Goal: Book appointment/travel/reservation

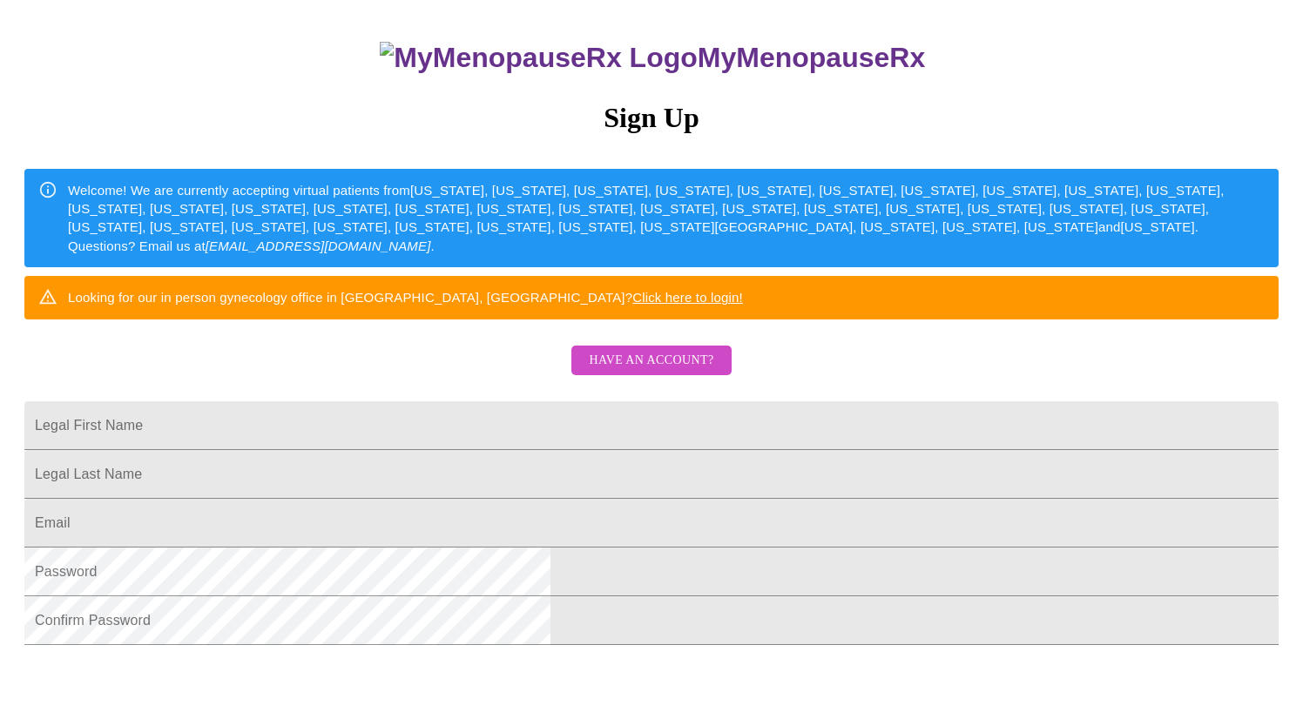
scroll to position [136, 0]
click at [673, 372] on span "Have an account?" at bounding box center [651, 361] width 125 height 22
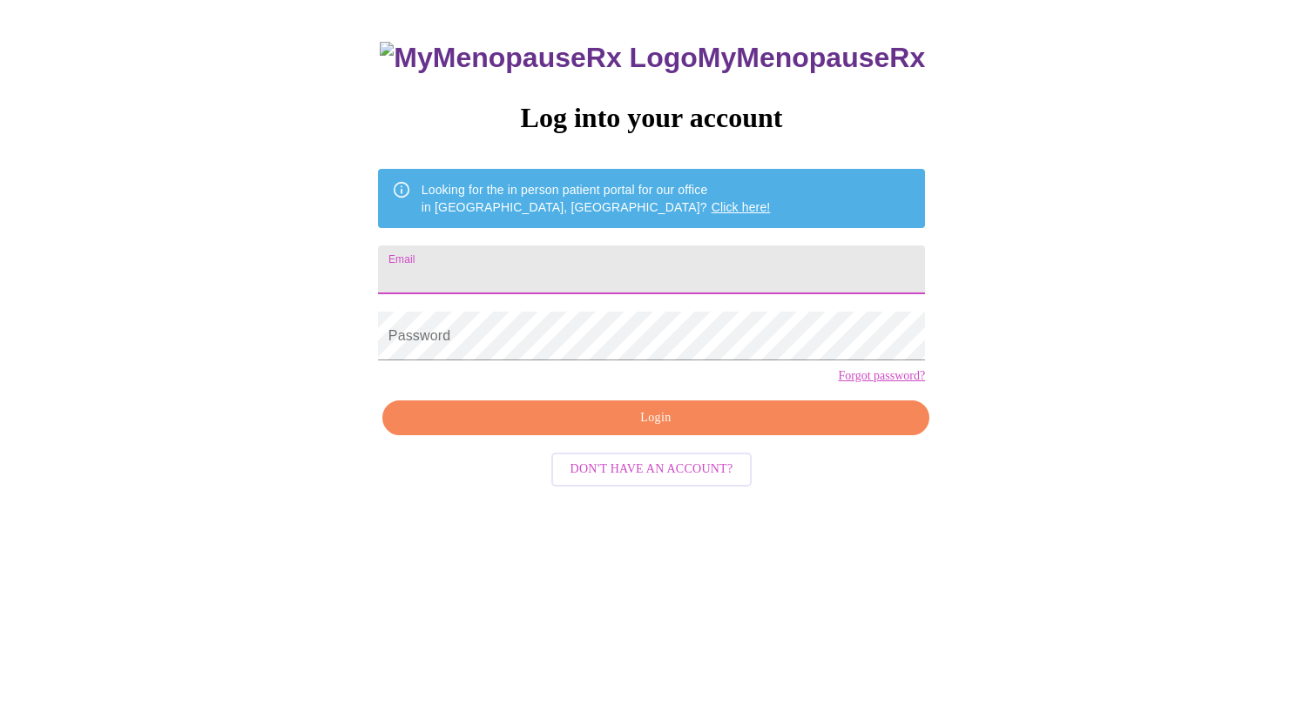
scroll to position [17, 0]
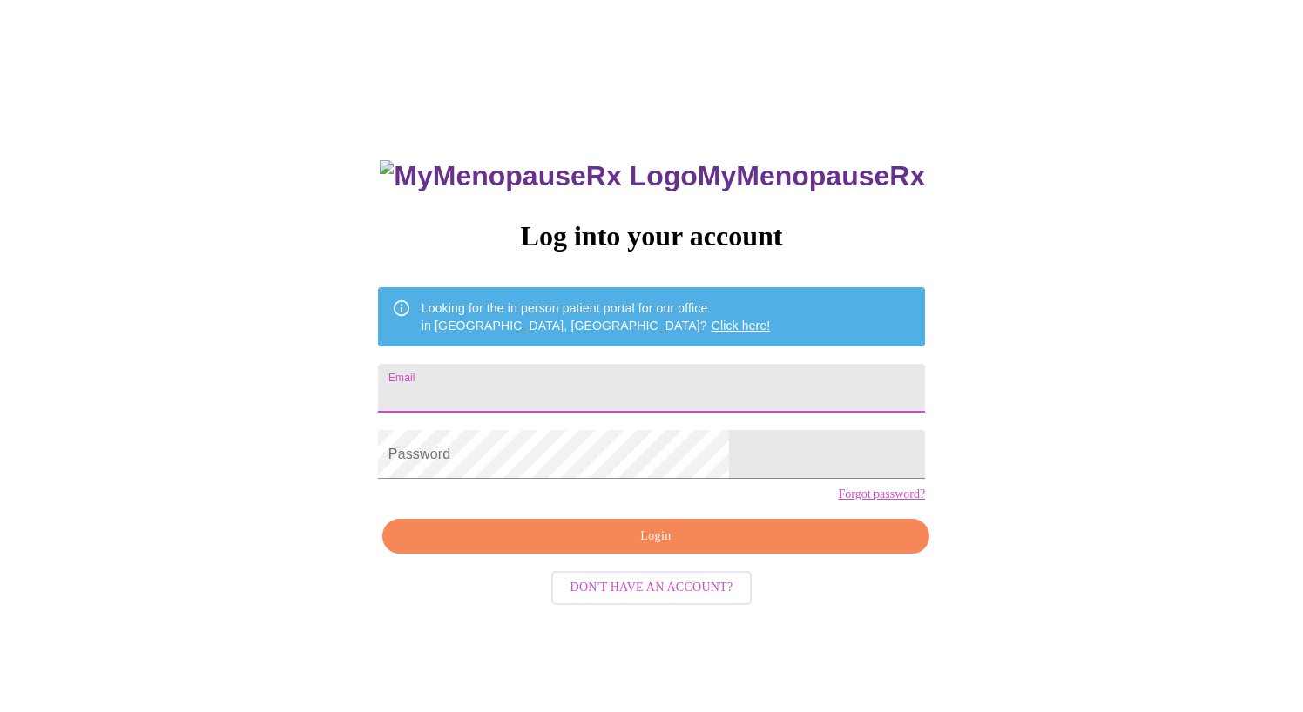
type input "[EMAIL_ADDRESS][DOMAIN_NAME]"
click at [616, 548] on span "Login" at bounding box center [655, 537] width 507 height 22
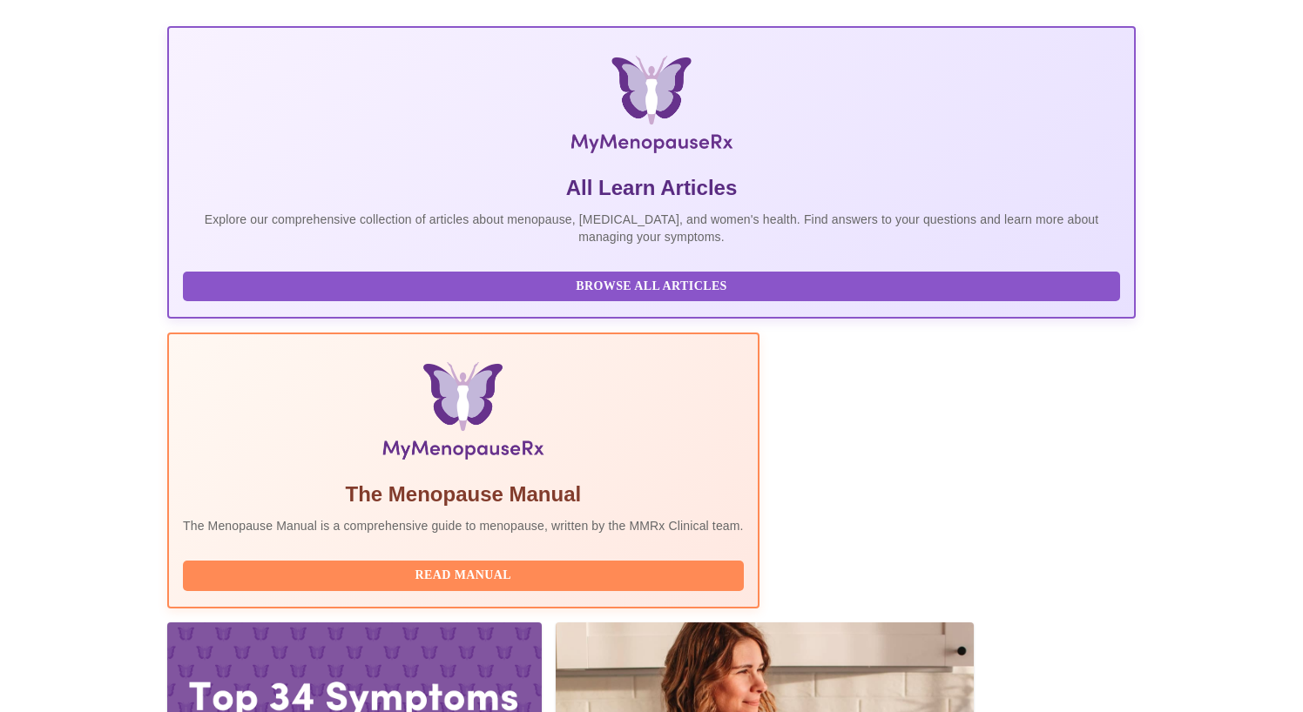
scroll to position [226, 0]
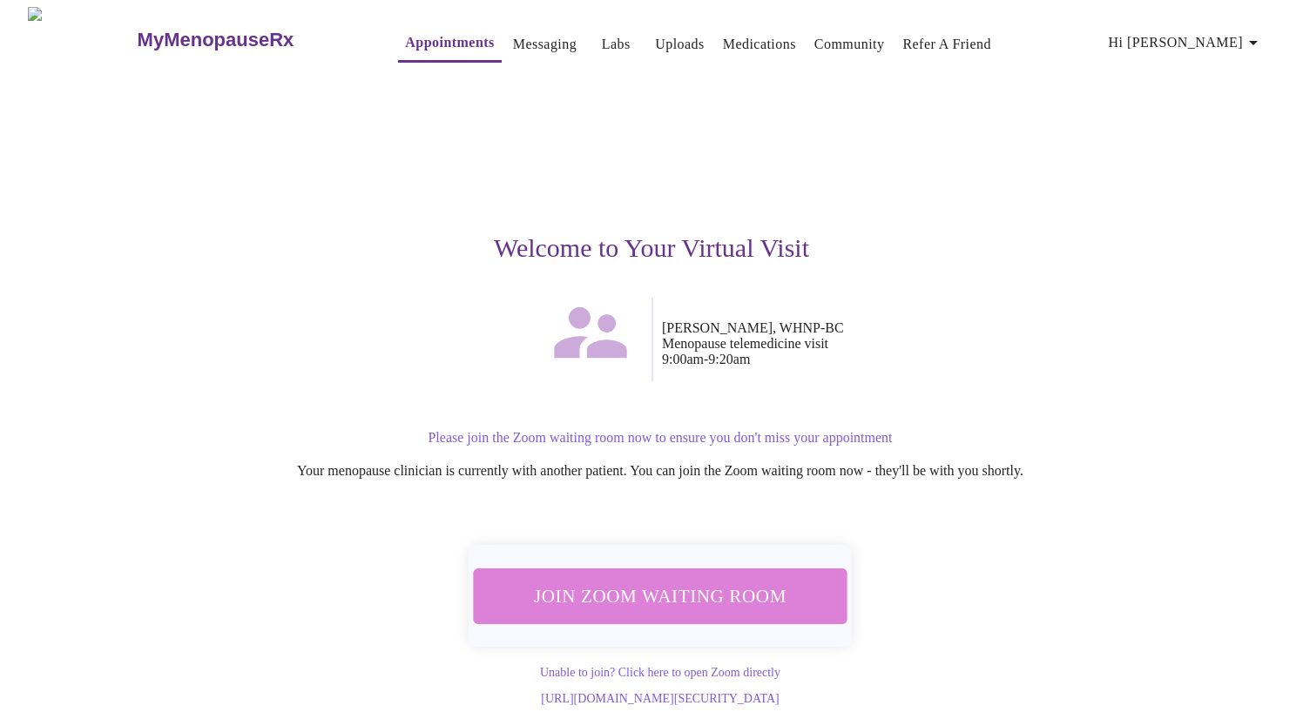
click at [742, 588] on span "Join Zoom Waiting Room" at bounding box center [660, 596] width 328 height 32
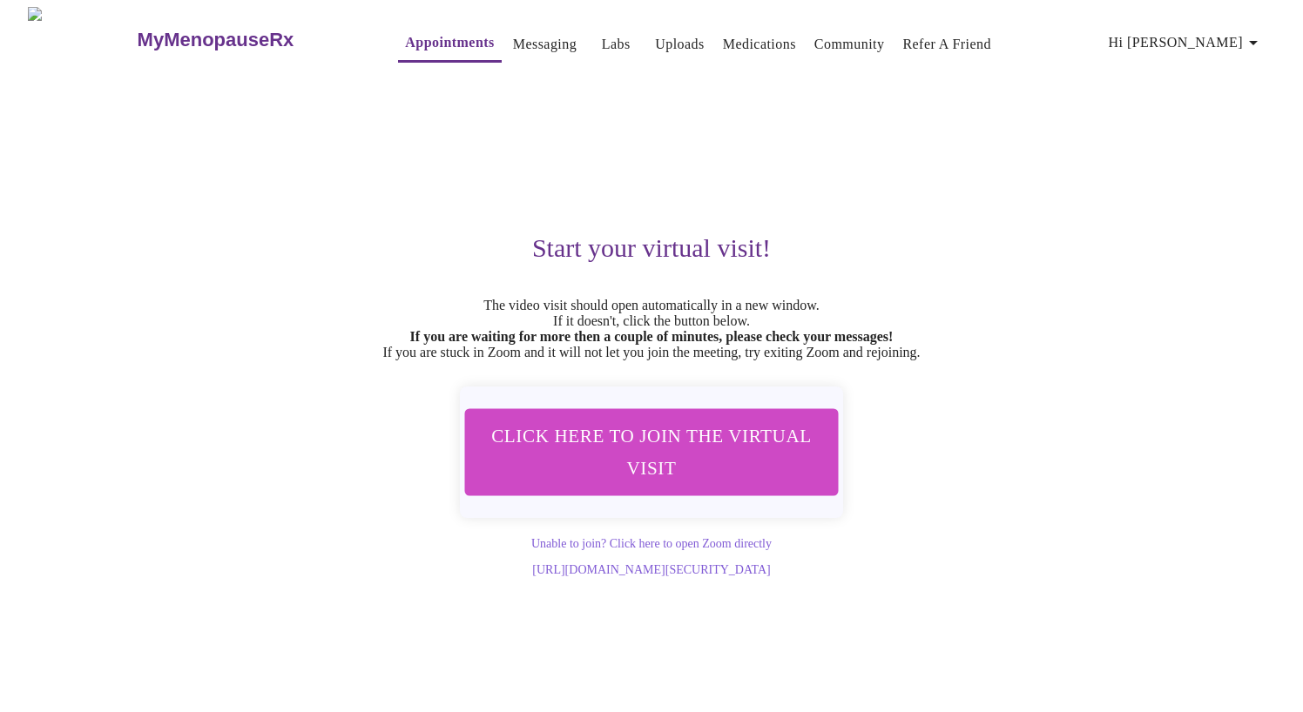
click at [1249, 34] on icon "button" at bounding box center [1252, 42] width 21 height 21
click at [191, 31] on div at bounding box center [651, 356] width 1303 height 712
click at [723, 33] on link "Medications" at bounding box center [759, 44] width 73 height 24
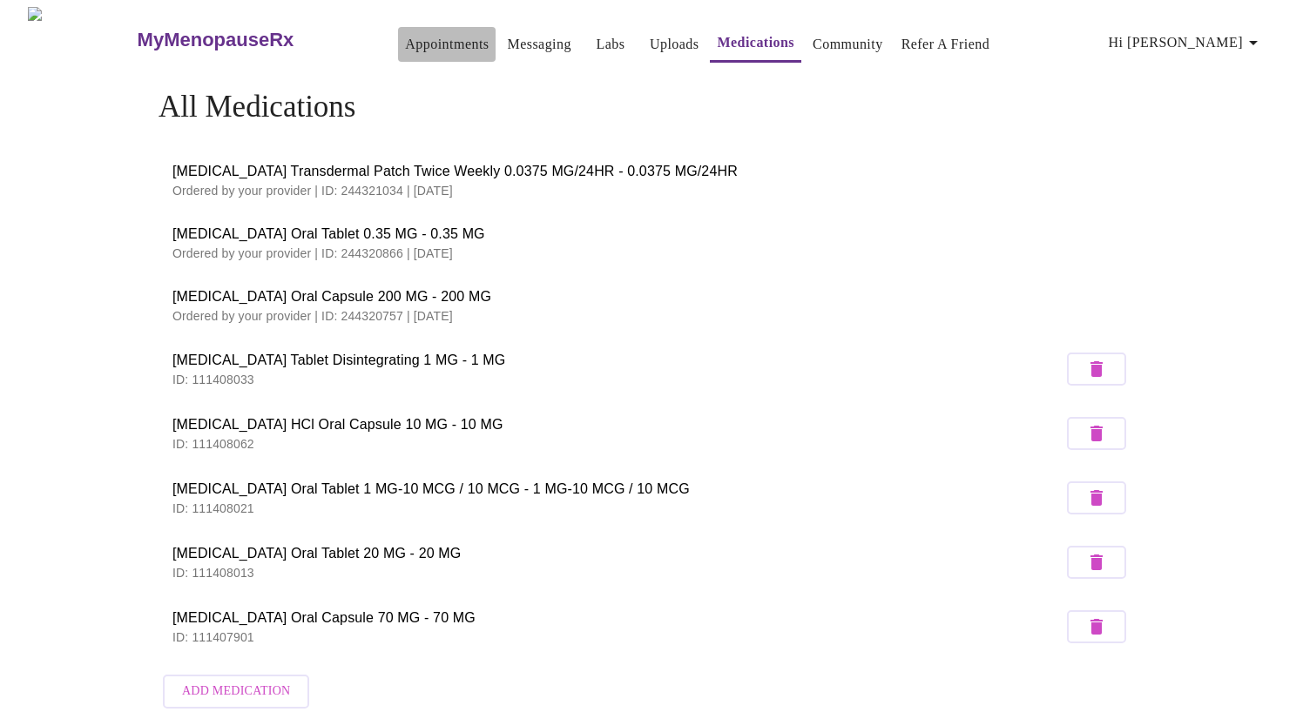
click at [405, 35] on link "Appointments" at bounding box center [447, 44] width 84 height 24
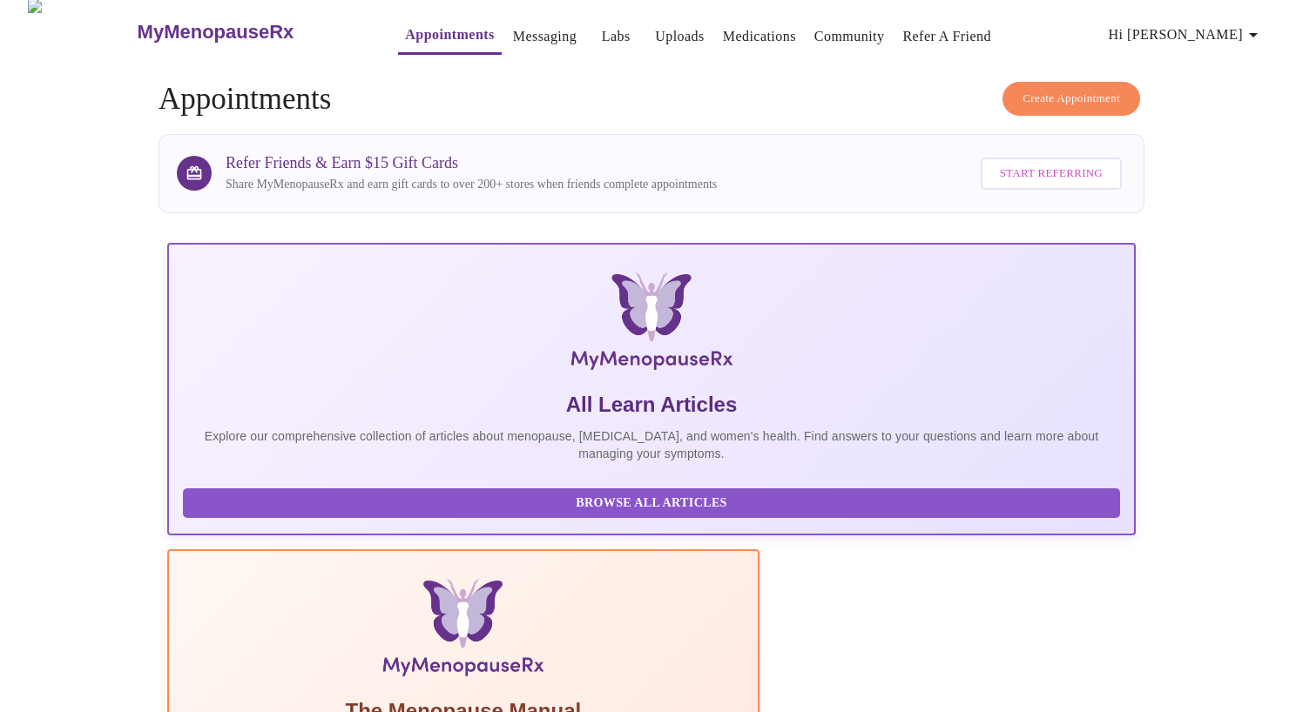
scroll to position [3, 0]
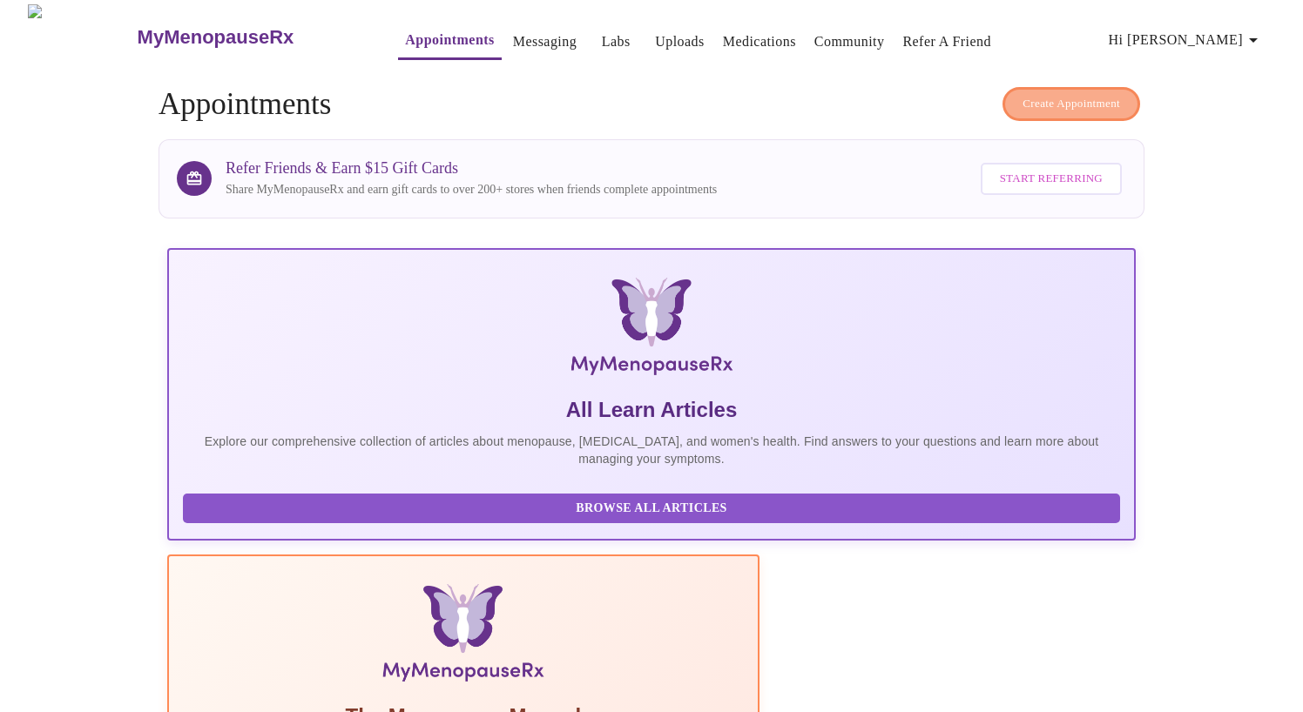
click at [1073, 94] on span "Create Appointment" at bounding box center [1071, 104] width 98 height 20
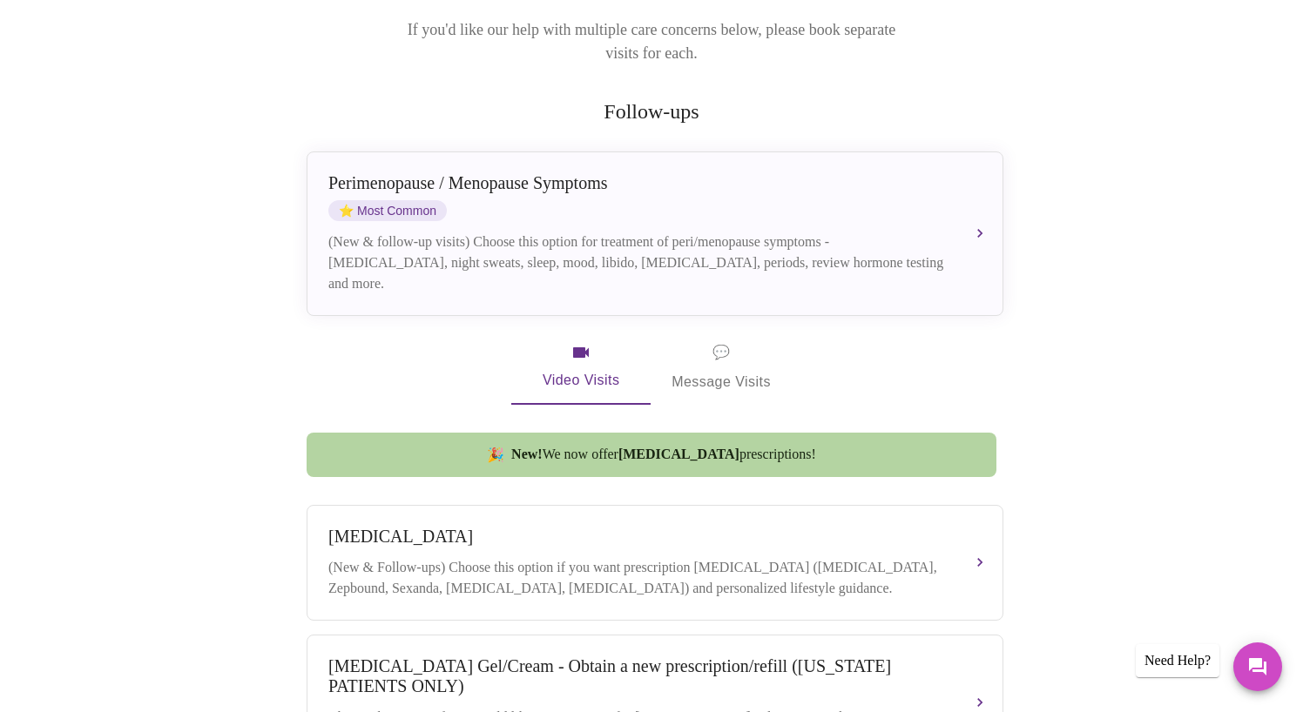
scroll to position [232, 0]
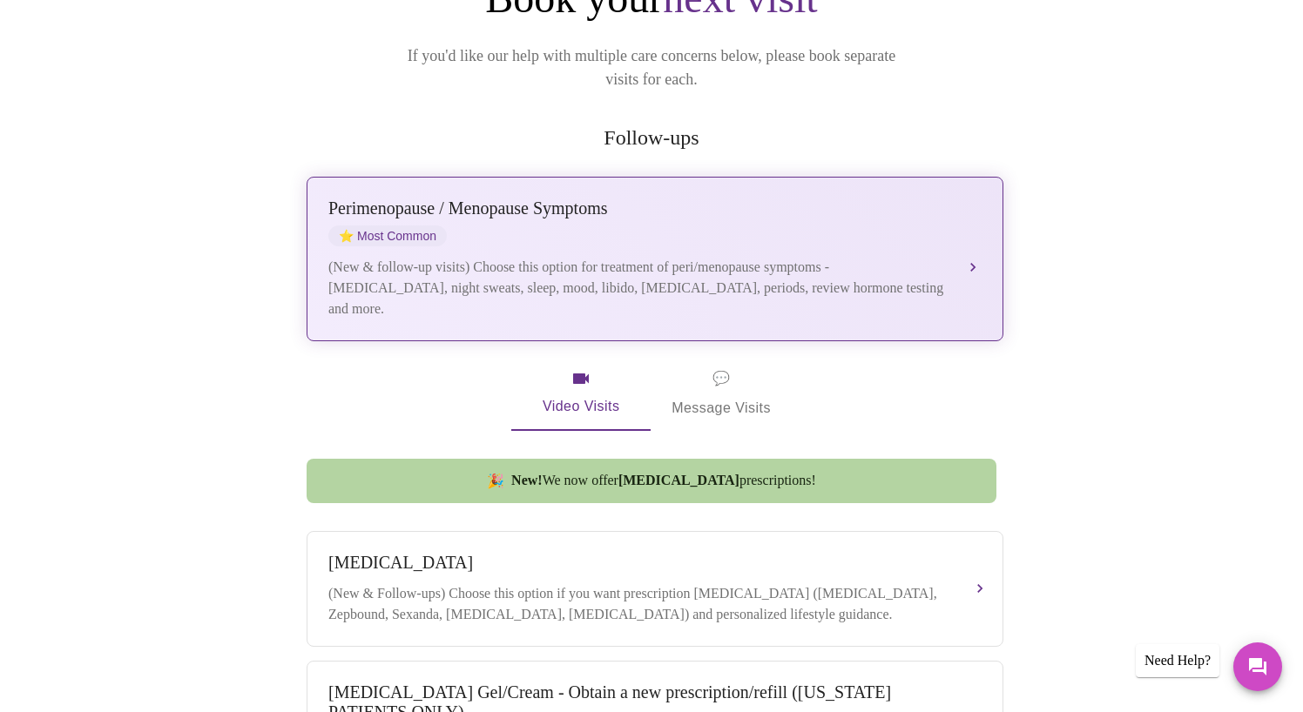
click at [723, 257] on div "(New & follow-up visits) Choose this option for treatment of peri/menopause sym…" at bounding box center [637, 288] width 618 height 63
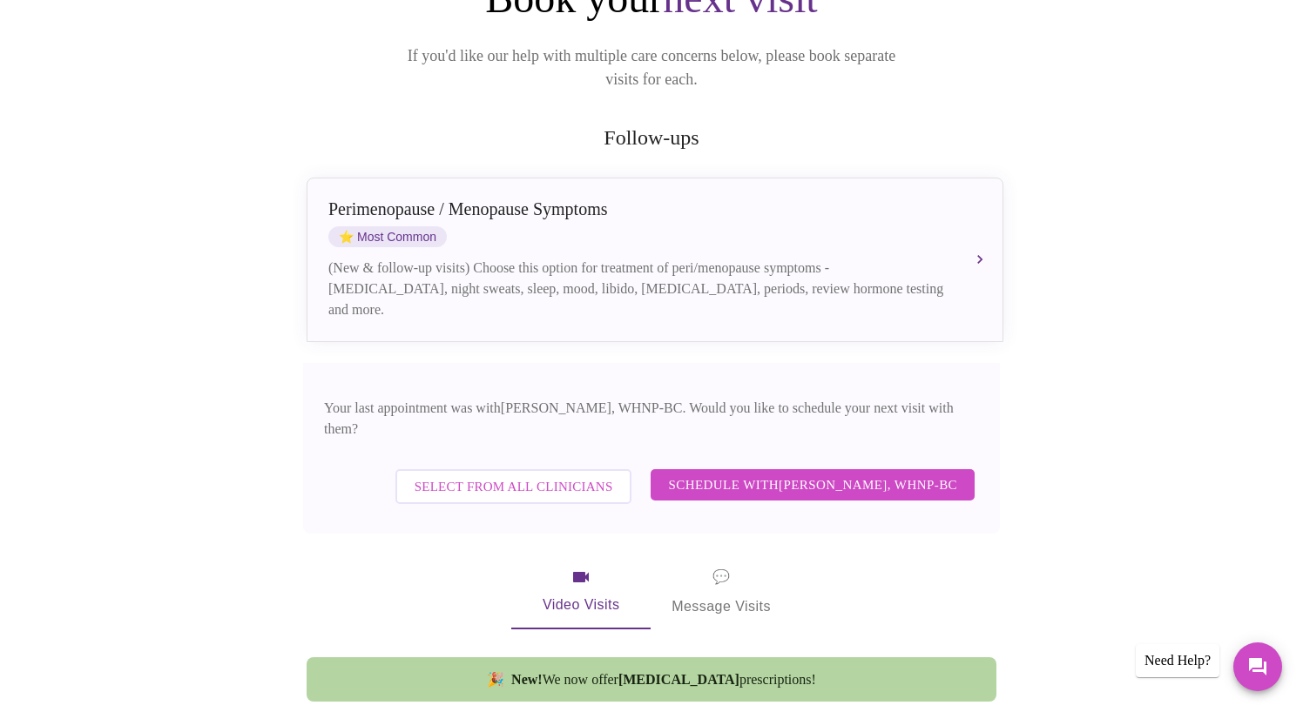
click at [786, 474] on span "Schedule with [PERSON_NAME], WHNP-BC" at bounding box center [812, 485] width 289 height 23
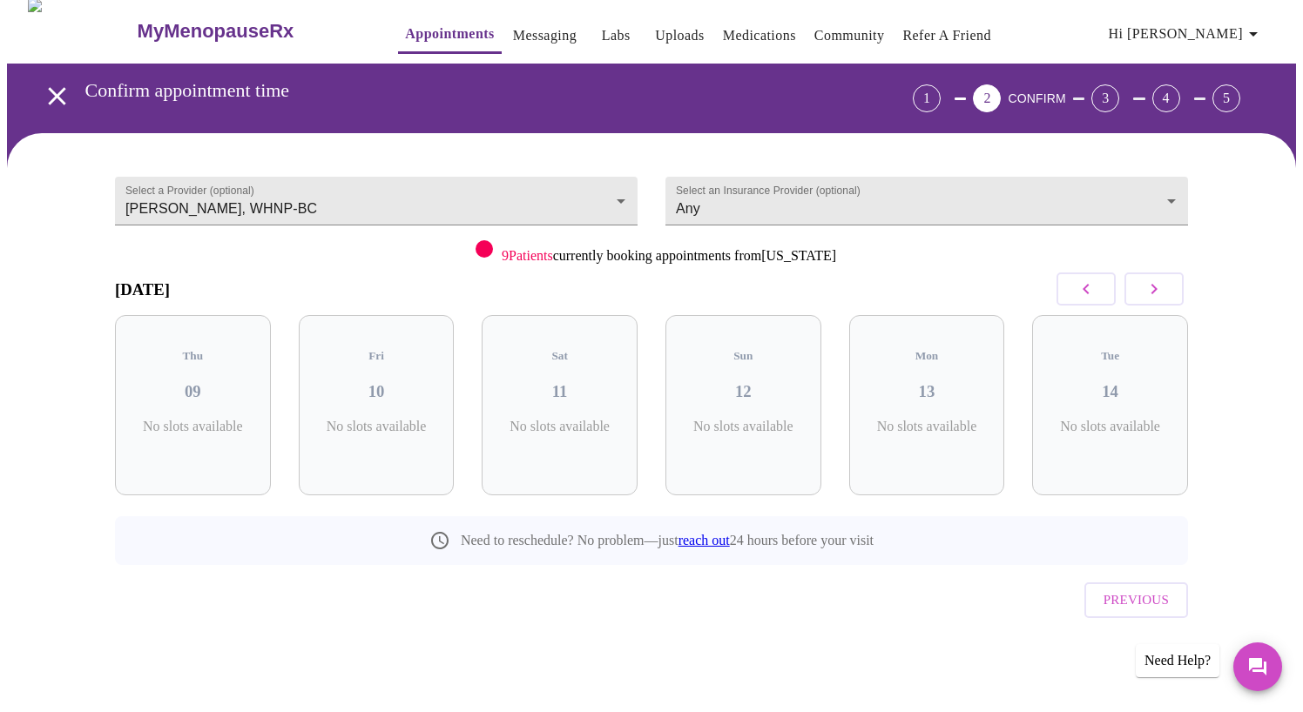
scroll to position [0, 0]
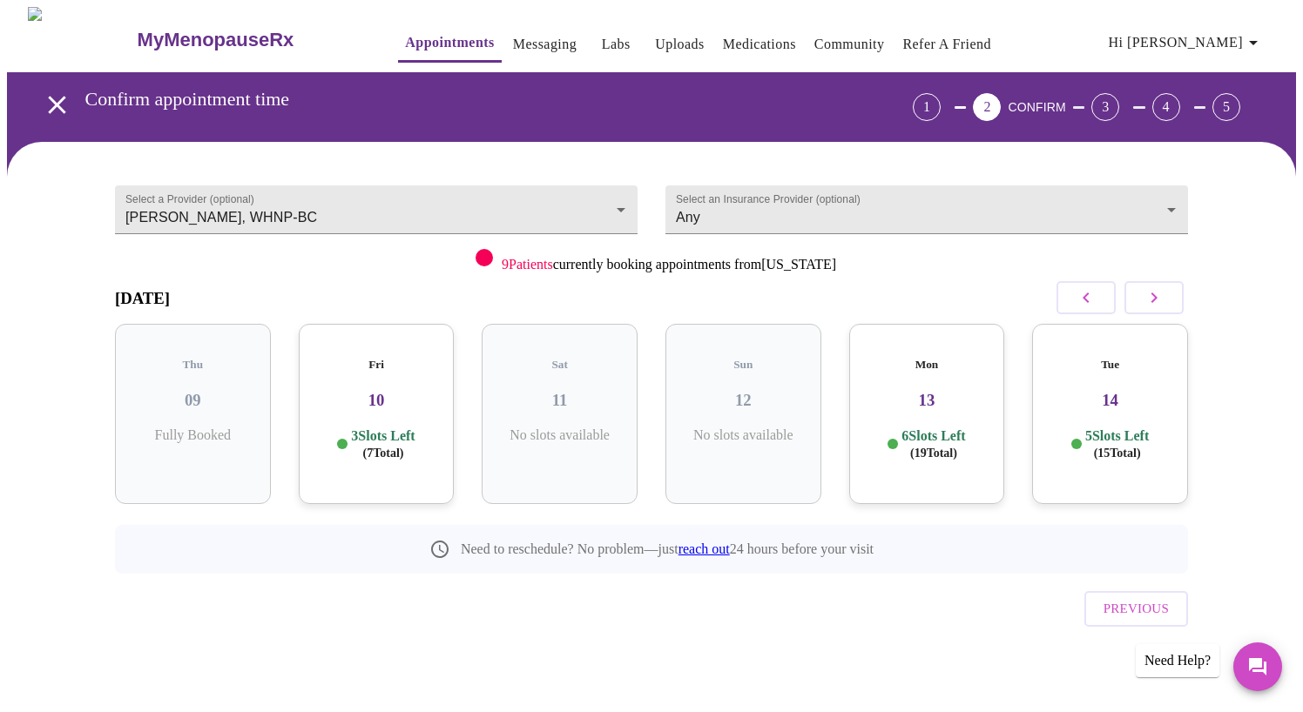
click at [1161, 299] on icon "button" at bounding box center [1153, 297] width 21 height 21
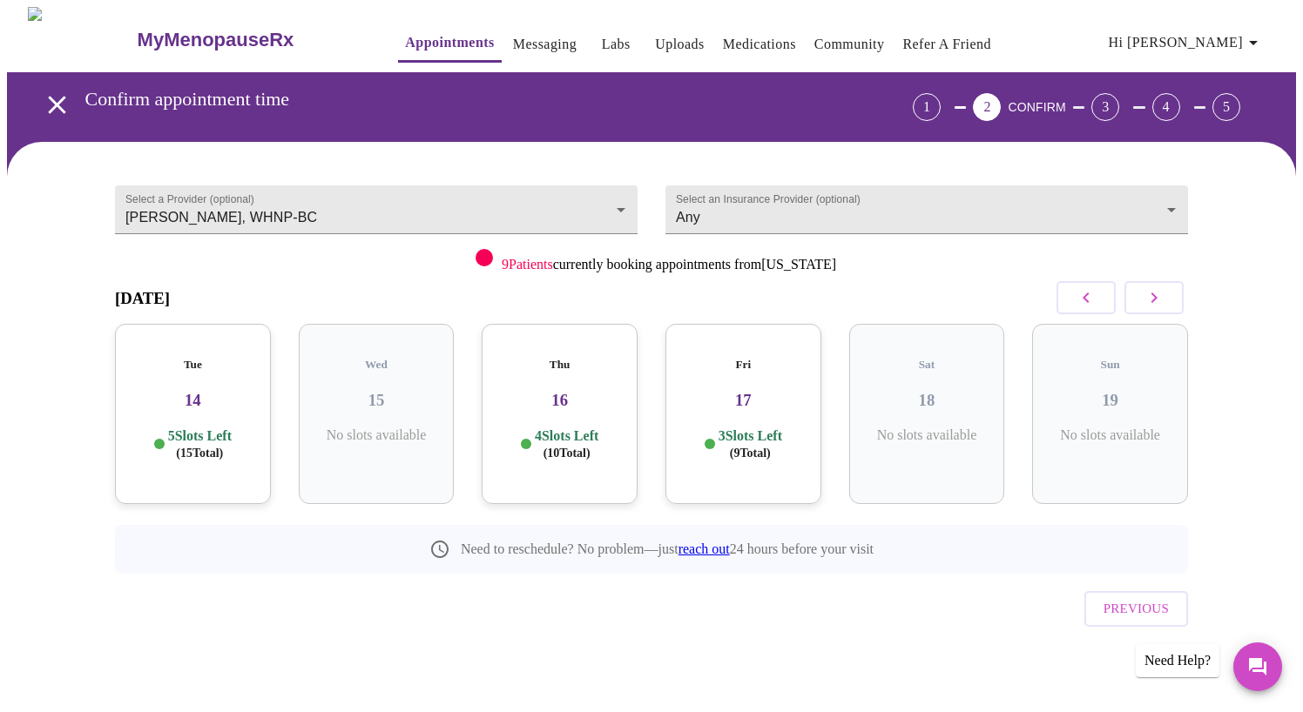
click at [1161, 299] on icon "button" at bounding box center [1153, 297] width 21 height 21
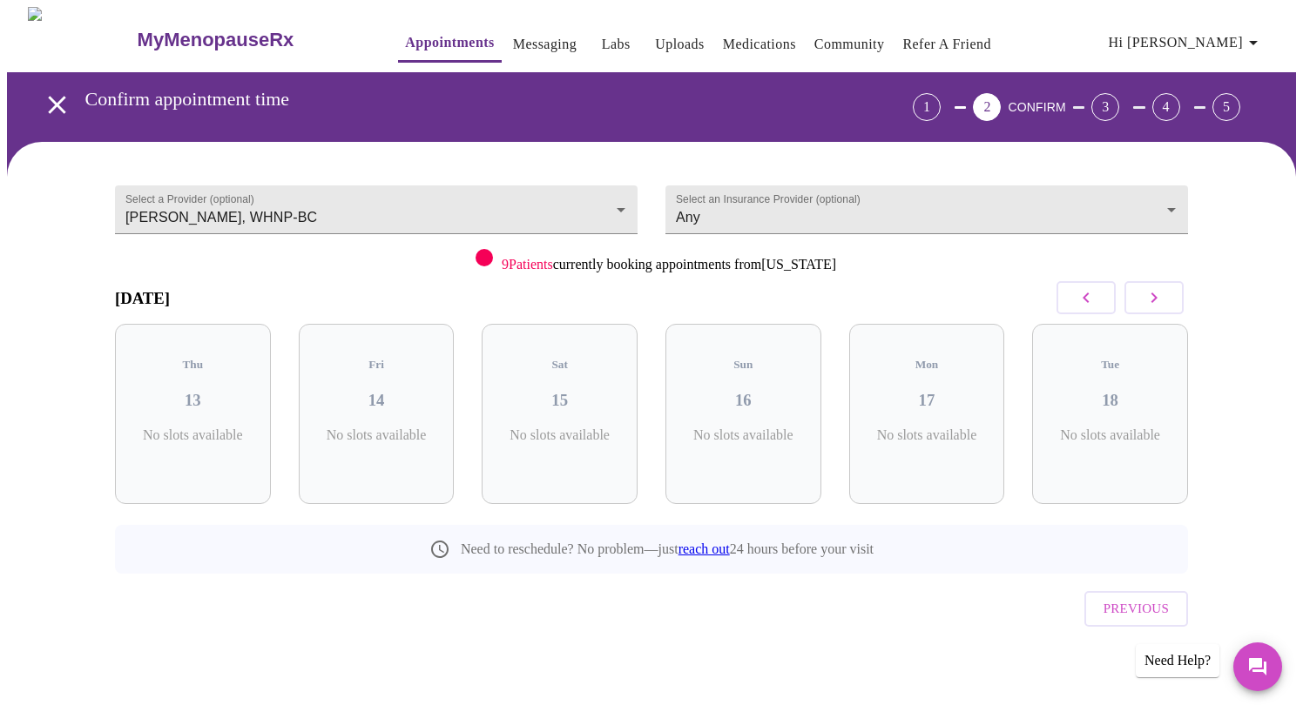
click at [1161, 299] on icon "button" at bounding box center [1153, 297] width 21 height 21
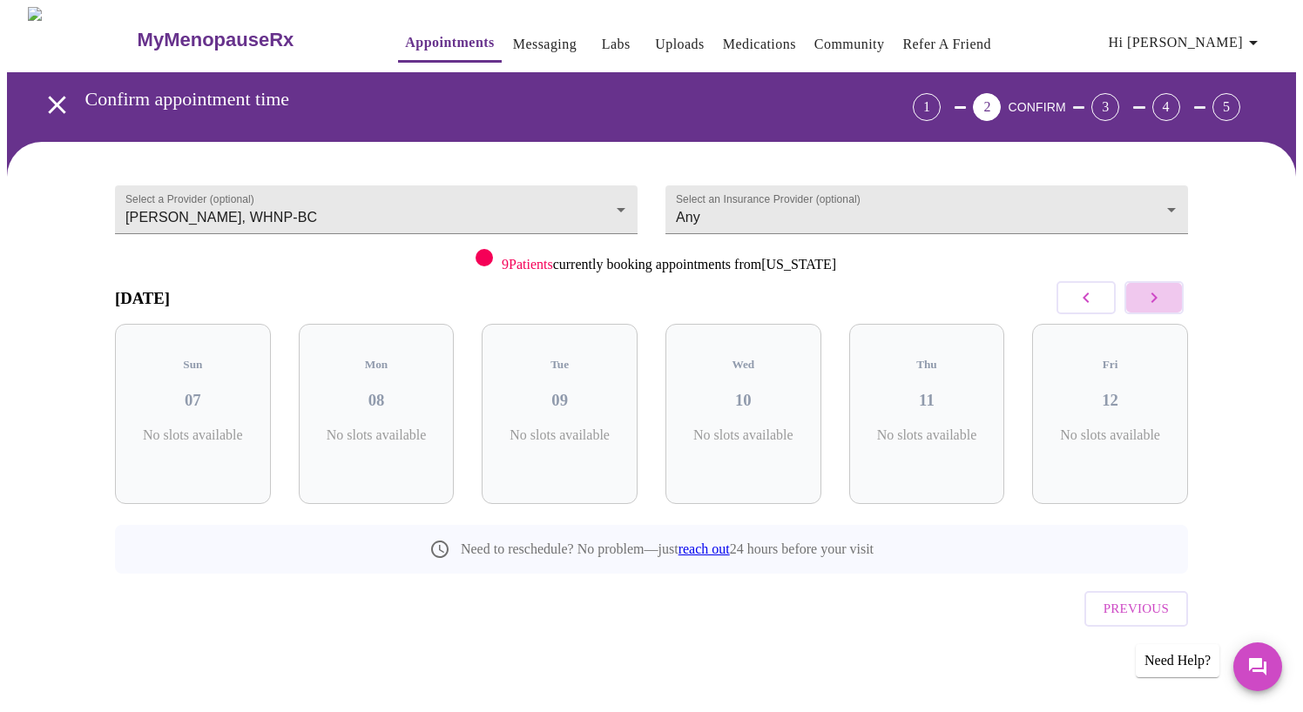
click at [1161, 299] on icon "button" at bounding box center [1153, 297] width 21 height 21
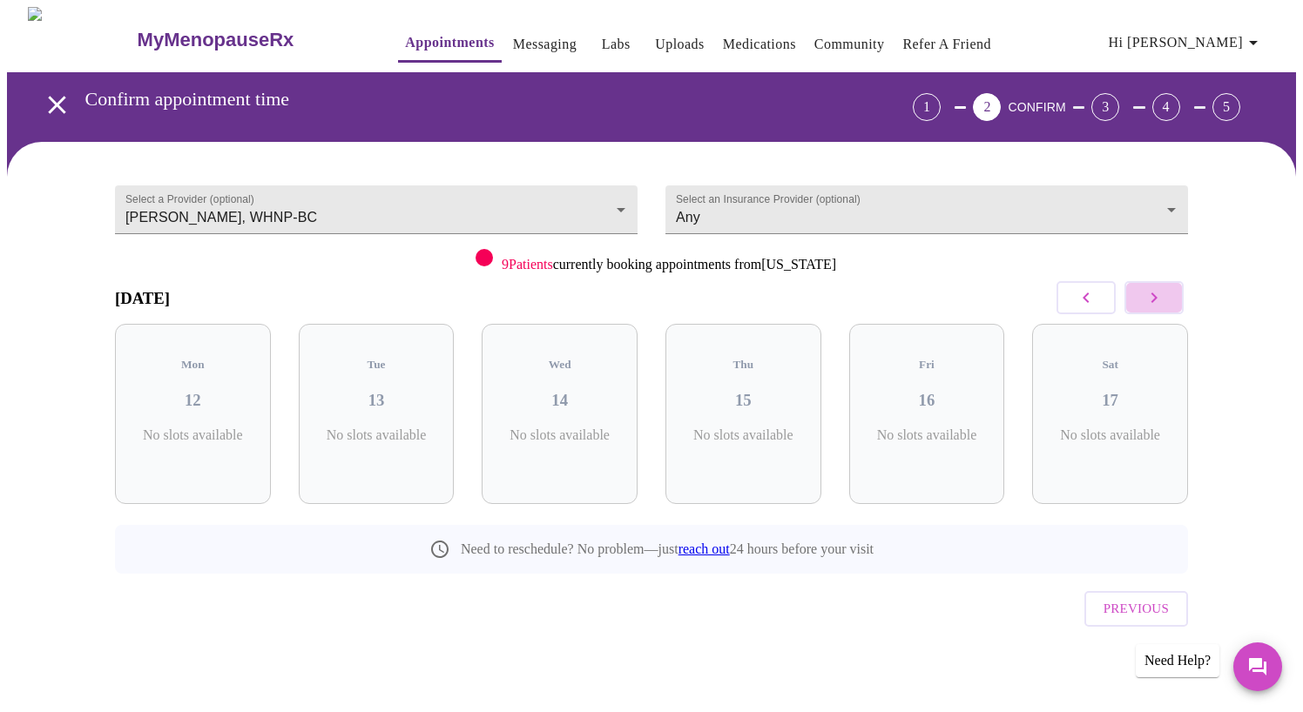
click at [1161, 299] on icon "button" at bounding box center [1153, 297] width 21 height 21
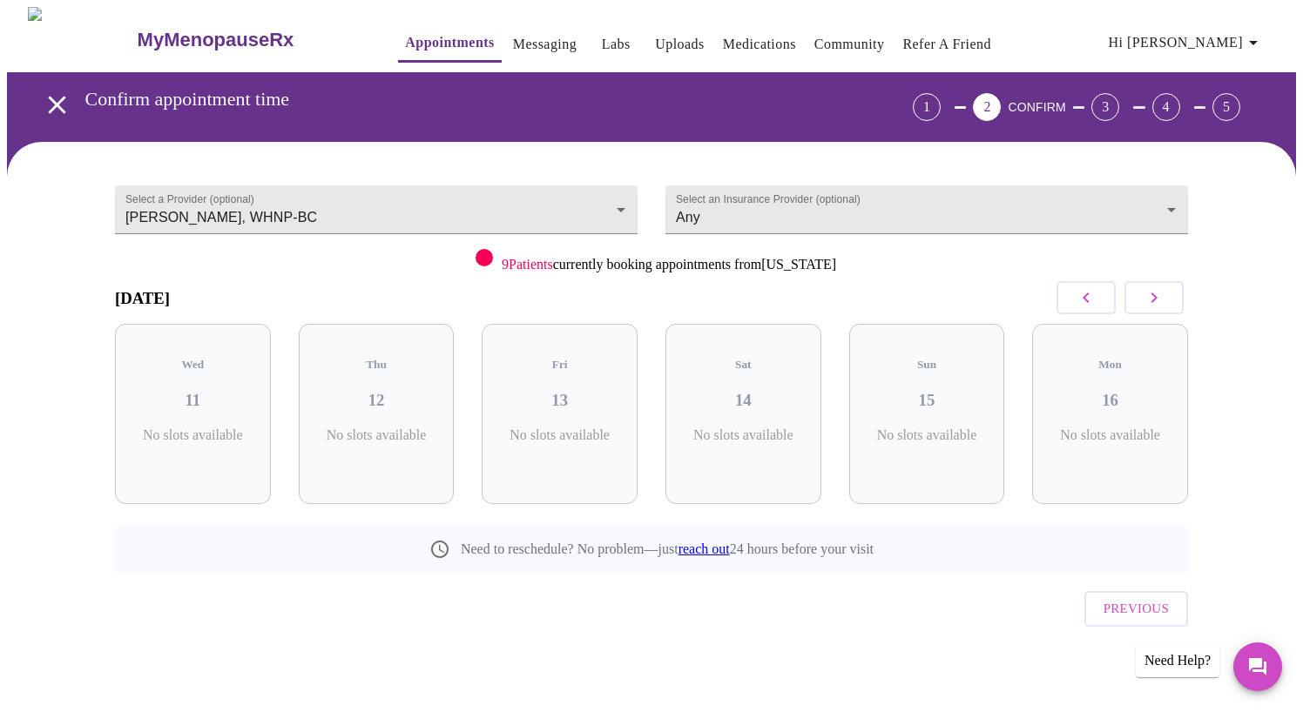
click at [1161, 299] on icon "button" at bounding box center [1153, 297] width 21 height 21
click at [592, 428] on p "8 Slots Left ( 24 Total)" at bounding box center [567, 445] width 64 height 34
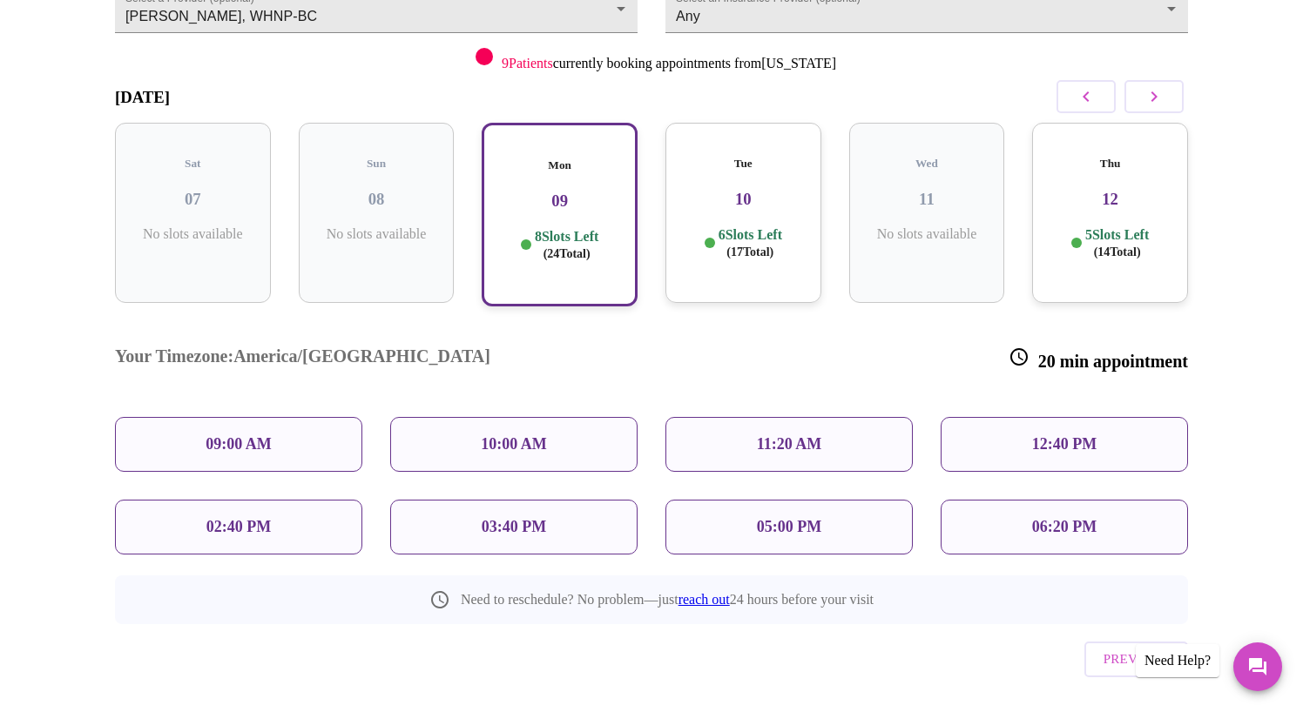
scroll to position [200, 0]
click at [461, 418] on div "10:00 AM" at bounding box center [513, 445] width 247 height 55
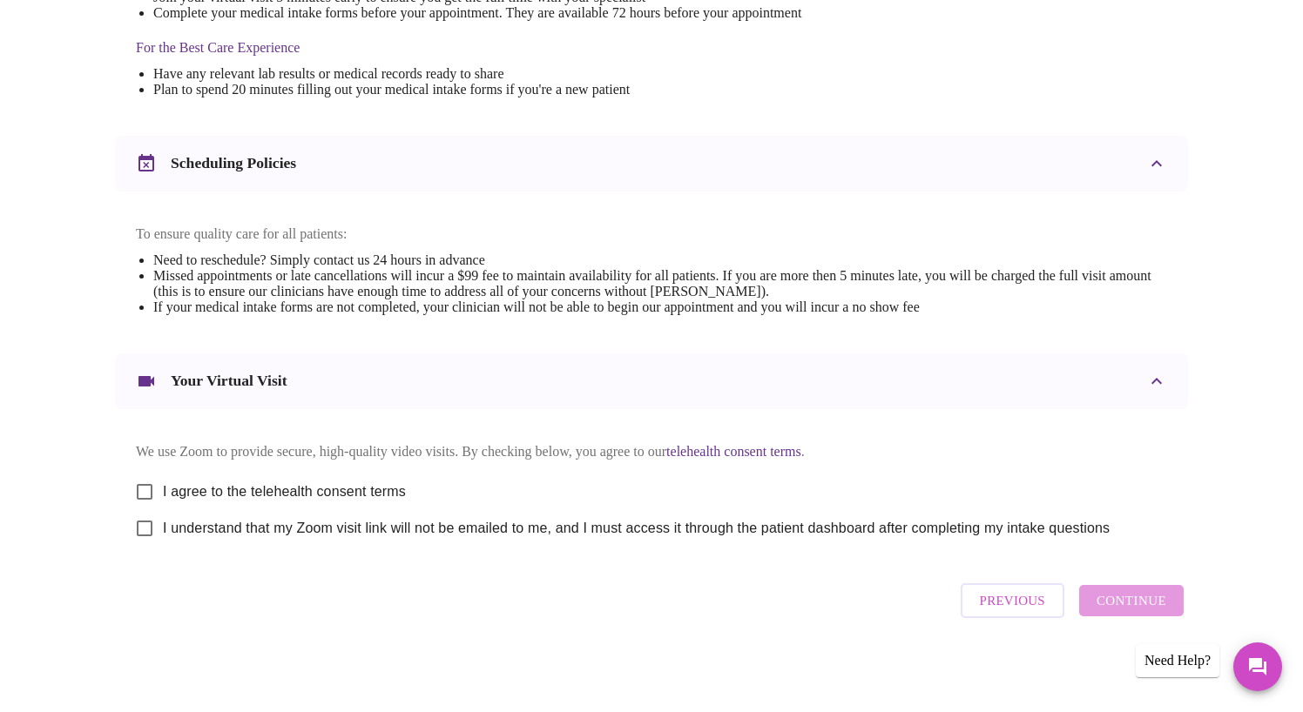
scroll to position [549, 0]
click at [149, 483] on input "I agree to the telehealth consent terms" at bounding box center [144, 492] width 37 height 37
checkbox input "true"
click at [138, 529] on input "I understand that my Zoom visit link will not be emailed to me, and I must acce…" at bounding box center [144, 528] width 37 height 37
checkbox input "true"
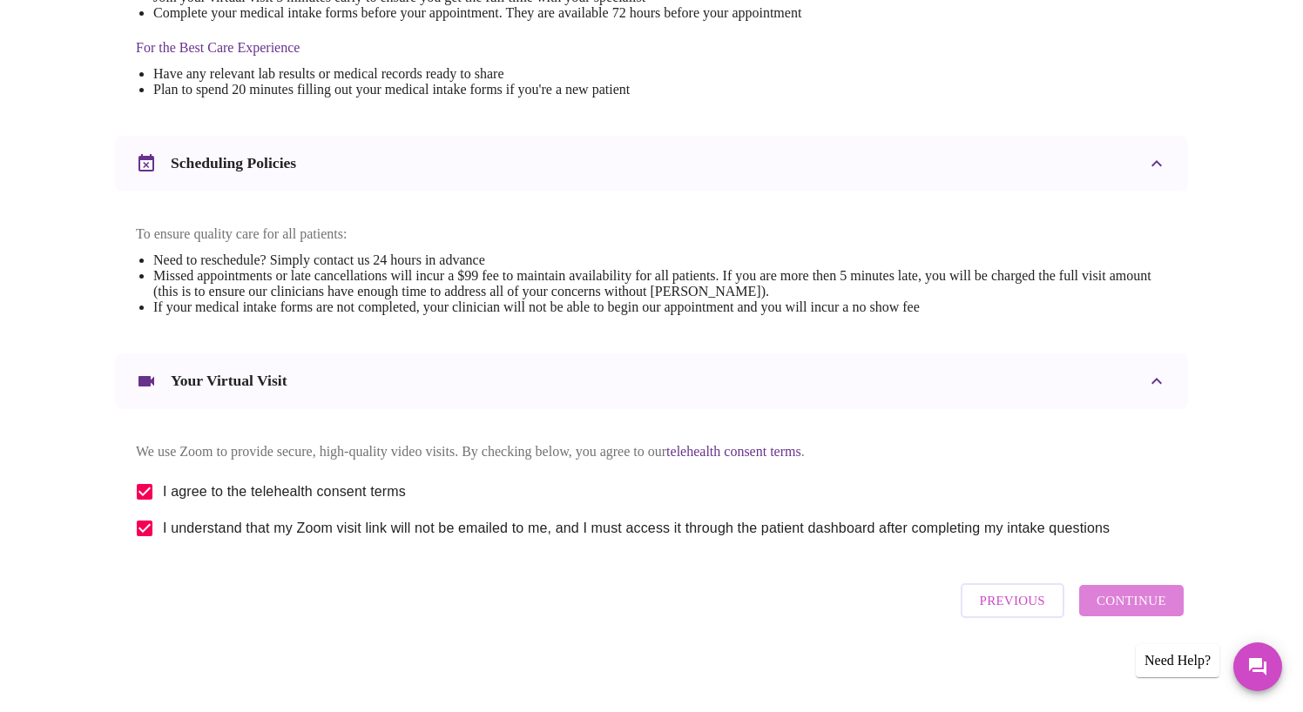
click at [1146, 605] on span "Continue" at bounding box center [1131, 600] width 70 height 23
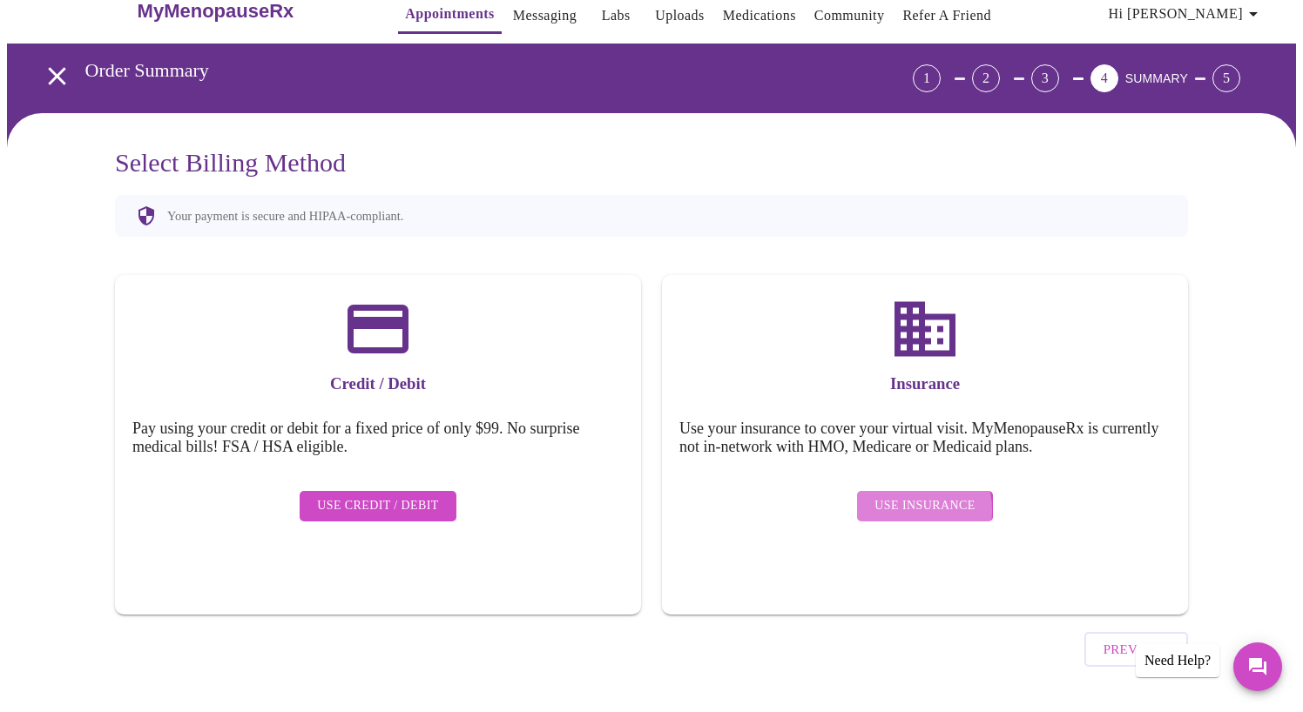
click at [906, 495] on span "Use Insurance" at bounding box center [924, 506] width 100 height 22
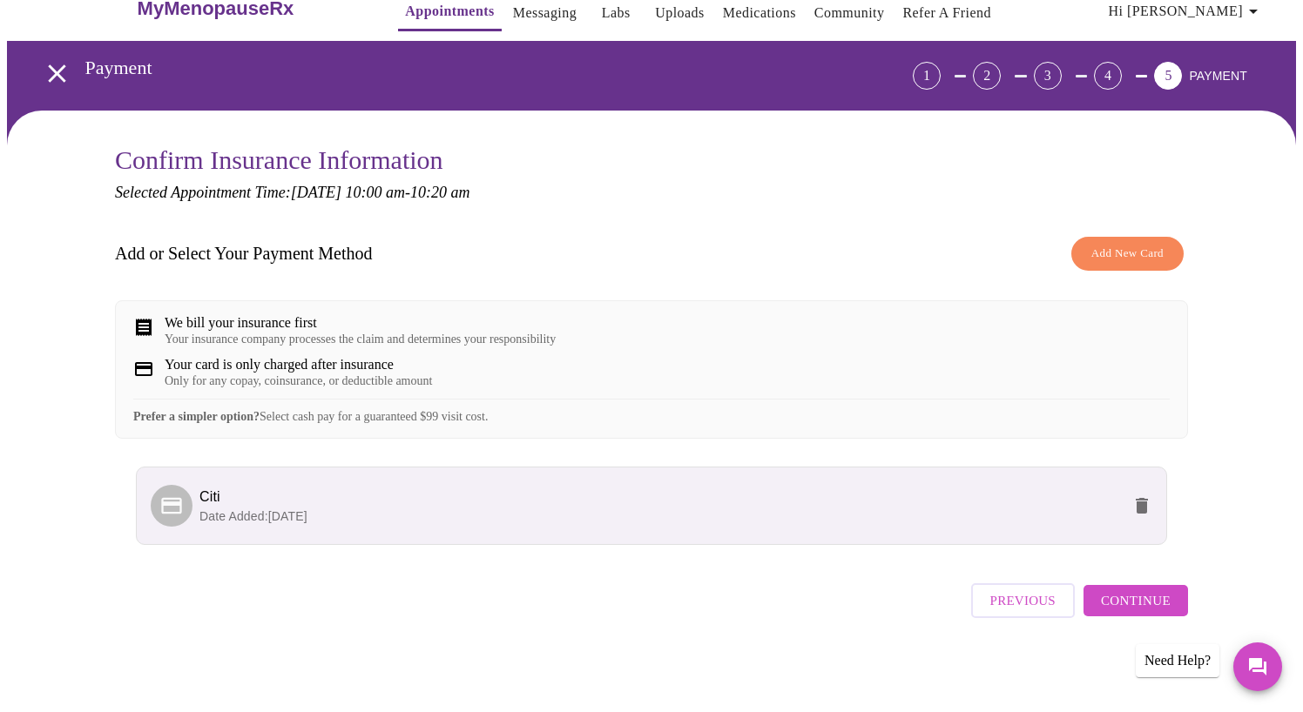
scroll to position [45, 0]
click at [1141, 609] on span "Continue" at bounding box center [1136, 600] width 70 height 23
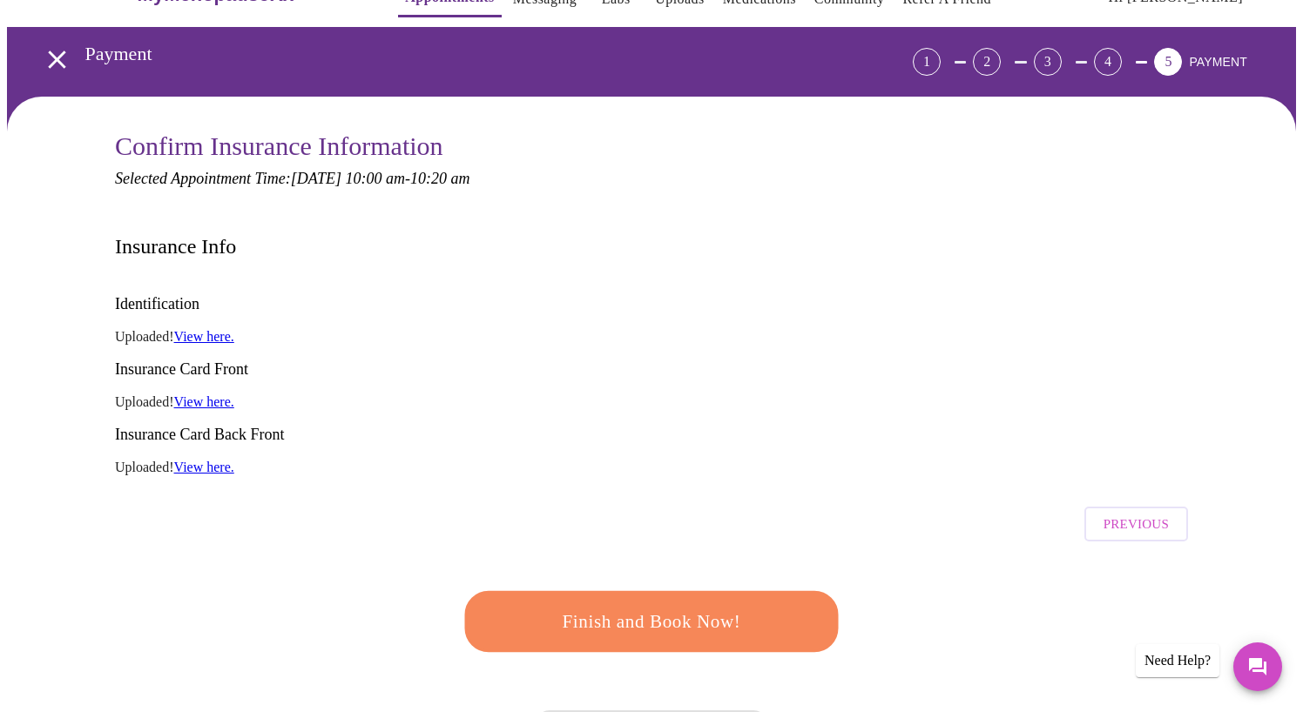
click at [635, 606] on span "Finish and Book Now!" at bounding box center [651, 622] width 323 height 32
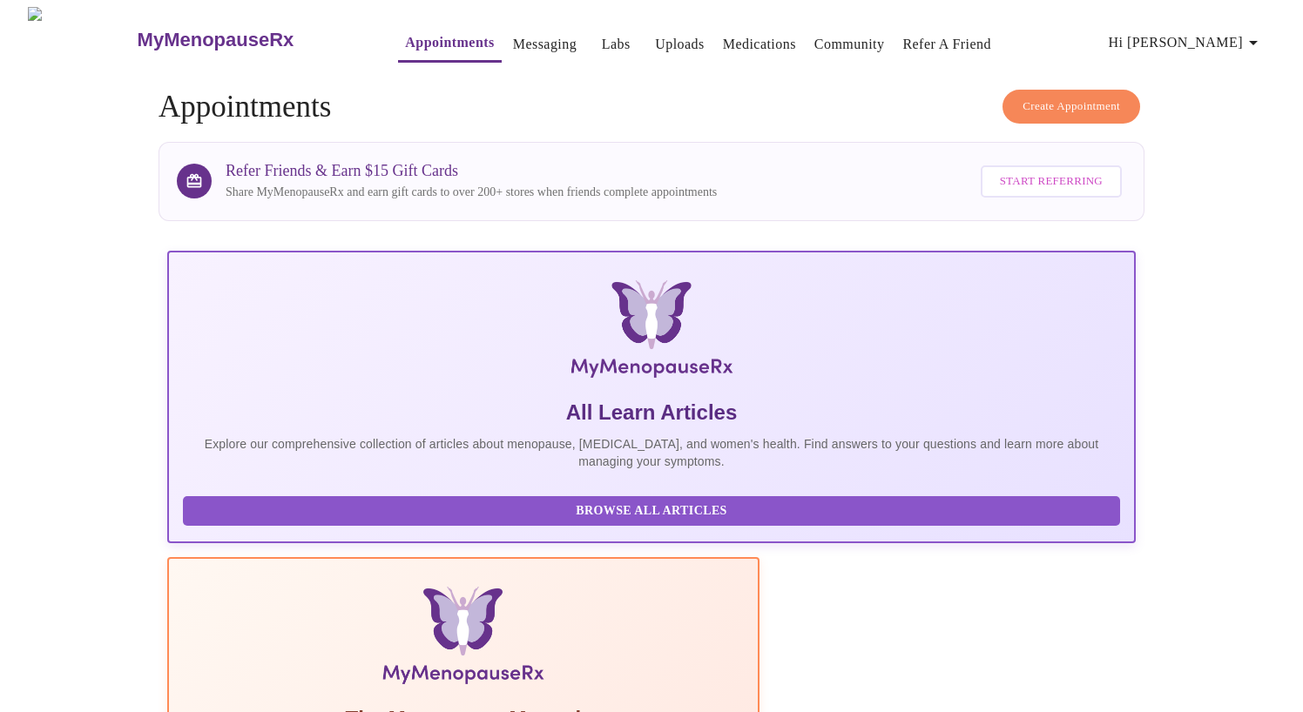
click at [1252, 39] on icon "button" at bounding box center [1252, 42] width 21 height 21
click at [1234, 131] on li "Log out" at bounding box center [1222, 130] width 80 height 31
